Goal: Find specific page/section: Find specific page/section

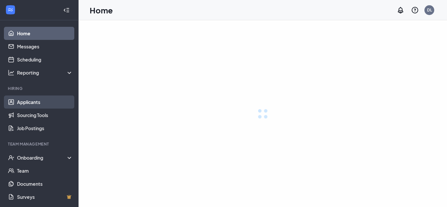
click at [29, 98] on link "Applicants" at bounding box center [45, 102] width 56 height 13
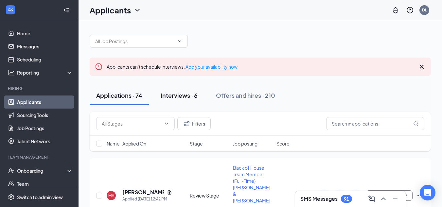
click at [182, 93] on div "Interviews · 6" at bounding box center [179, 95] width 37 height 8
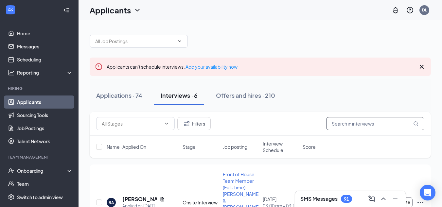
click at [354, 124] on input "text" at bounding box center [375, 123] width 98 height 13
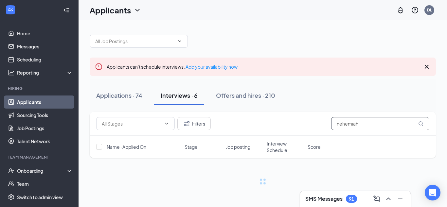
click at [354, 124] on input "nehemiah" at bounding box center [380, 123] width 98 height 13
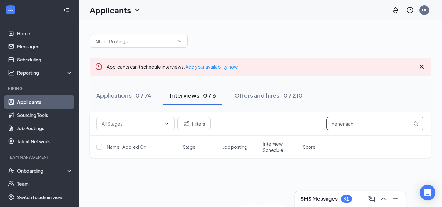
drag, startPoint x: 358, startPoint y: 123, endPoint x: 325, endPoint y: 124, distance: 32.7
click at [325, 124] on div "Filters nehemiah" at bounding box center [260, 123] width 328 height 13
type input "nehemiah"
